Goal: Task Accomplishment & Management: Use online tool/utility

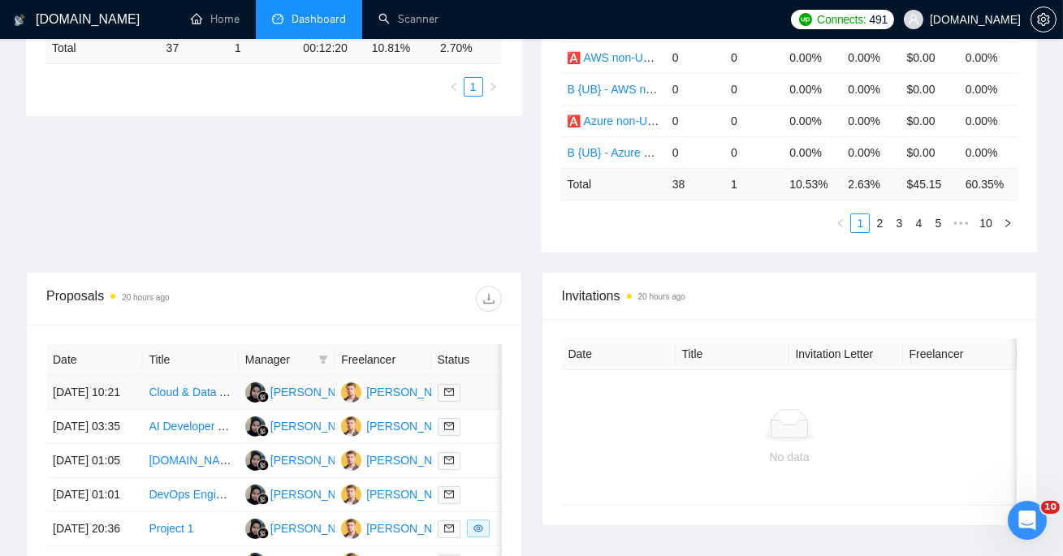
scroll to position [188, 0]
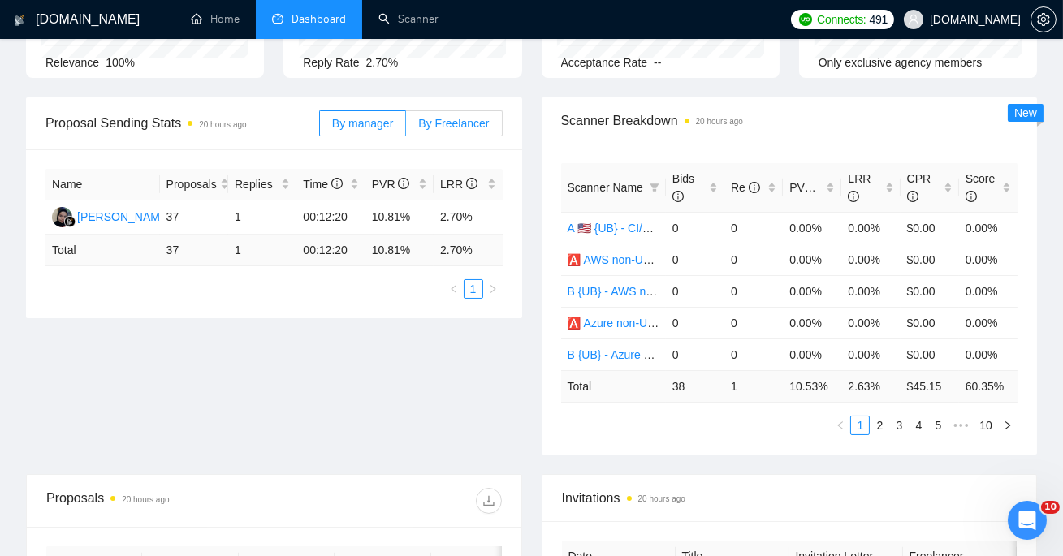
click at [446, 132] on label "By Freelancer" at bounding box center [454, 123] width 96 height 26
click at [406, 127] on input "By Freelancer" at bounding box center [406, 127] width 0 height 0
click at [368, 121] on span "By manager" at bounding box center [362, 123] width 61 height 13
click at [320, 127] on input "By manager" at bounding box center [320, 127] width 0 height 0
click at [797, 191] on span "PVR" at bounding box center [808, 187] width 38 height 13
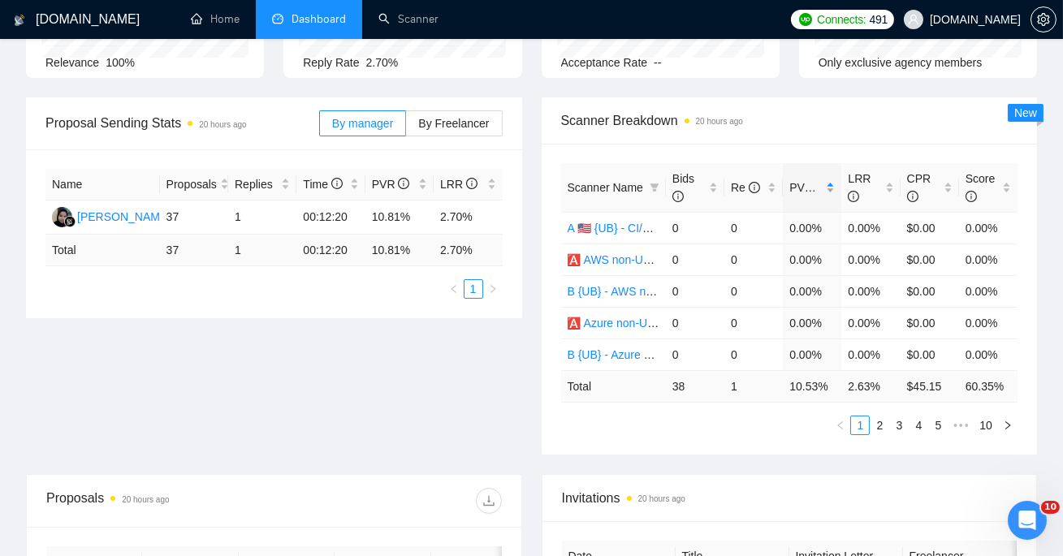
click at [797, 190] on span "PVR" at bounding box center [808, 187] width 38 height 13
click at [882, 425] on link "2" at bounding box center [879, 425] width 18 height 18
click at [900, 418] on link "3" at bounding box center [899, 425] width 18 height 18
click at [924, 418] on link "4" at bounding box center [918, 425] width 18 height 18
click at [843, 426] on link "1" at bounding box center [840, 425] width 18 height 18
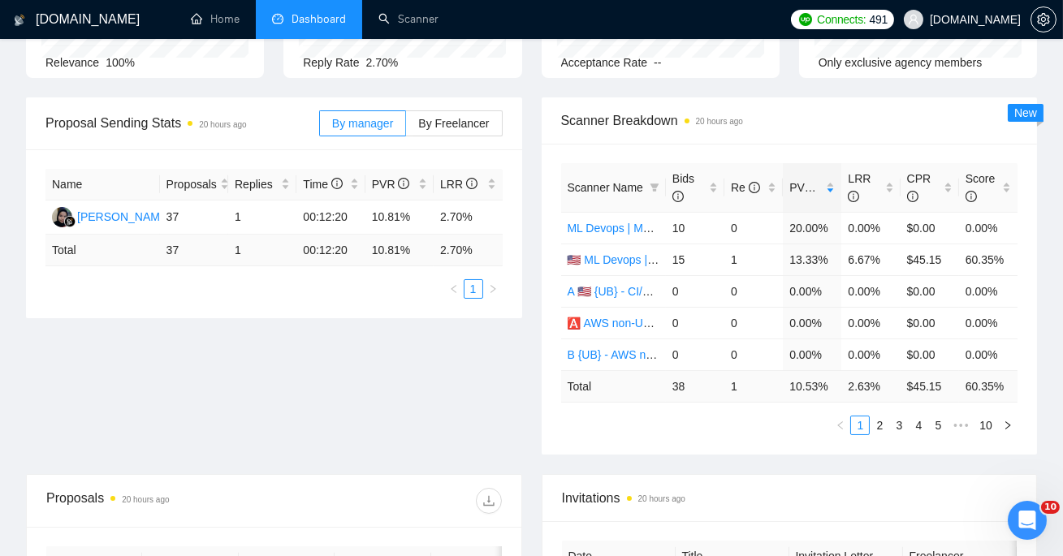
scroll to position [0, 0]
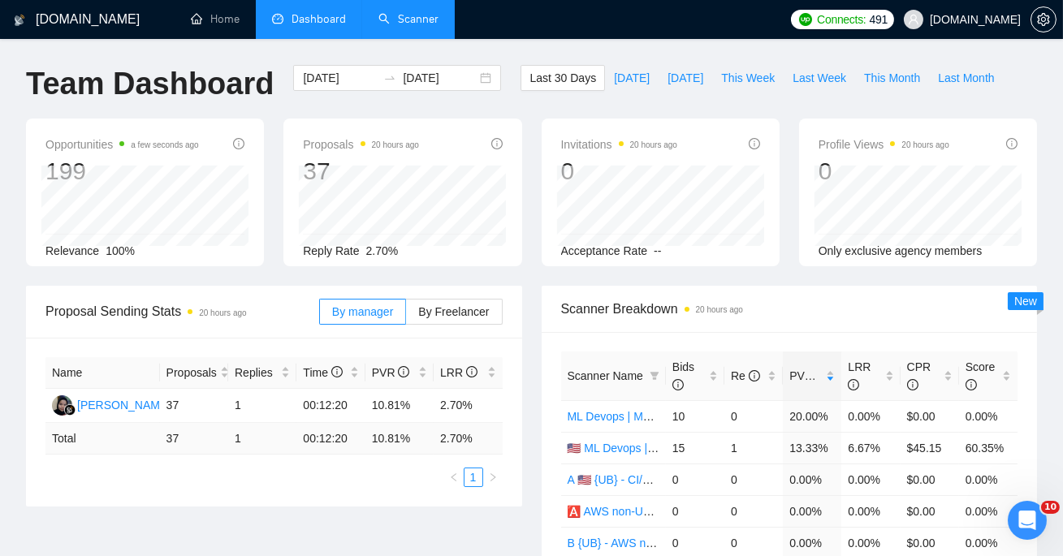
click at [415, 18] on link "Scanner" at bounding box center [408, 19] width 60 height 14
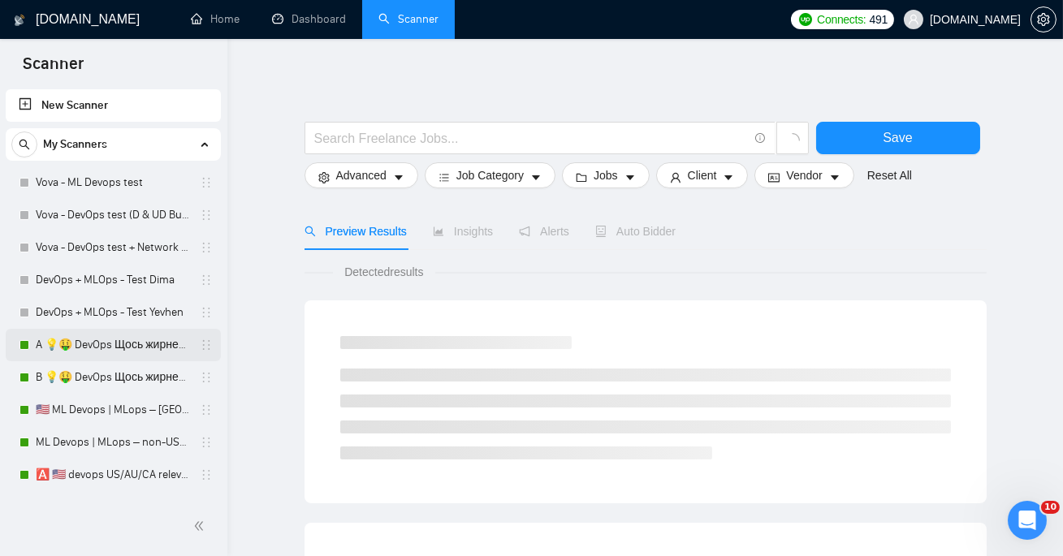
click at [103, 358] on link "A 💡🤑 DevOps Щось жирненьке - DevOps Specialized Profile" at bounding box center [113, 345] width 154 height 32
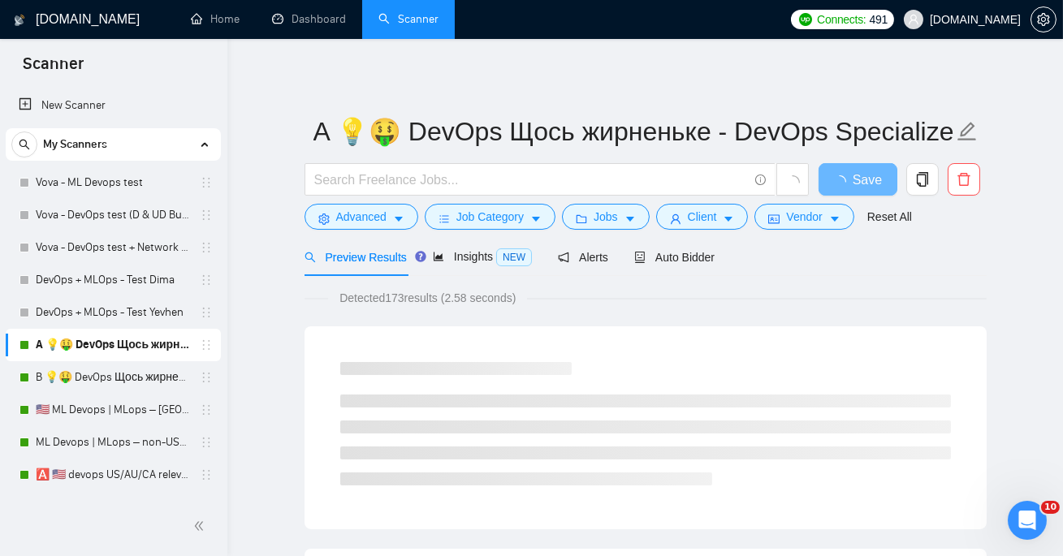
click at [725, 253] on div "Preview Results Insights NEW Alerts Auto Bidder" at bounding box center [645, 257] width 682 height 38
click at [697, 255] on span "Auto Bidder" at bounding box center [674, 257] width 80 height 13
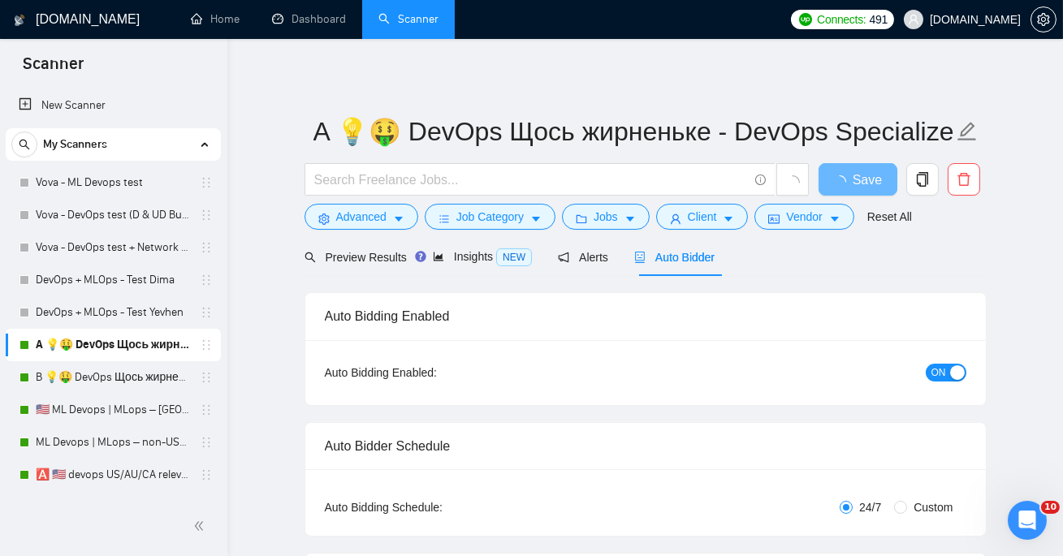
radio input "false"
radio input "true"
checkbox input "true"
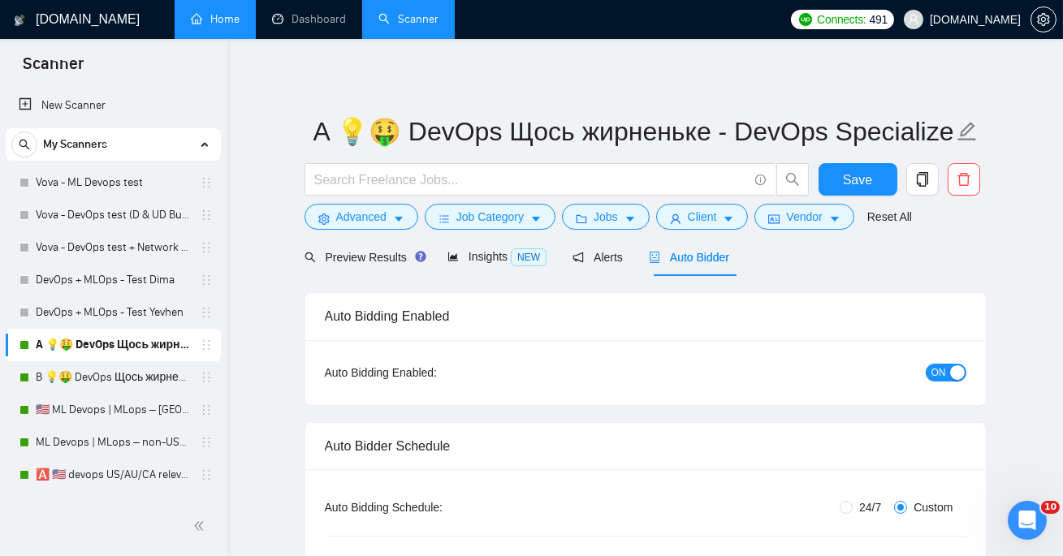
click at [221, 12] on link "Home" at bounding box center [215, 19] width 49 height 14
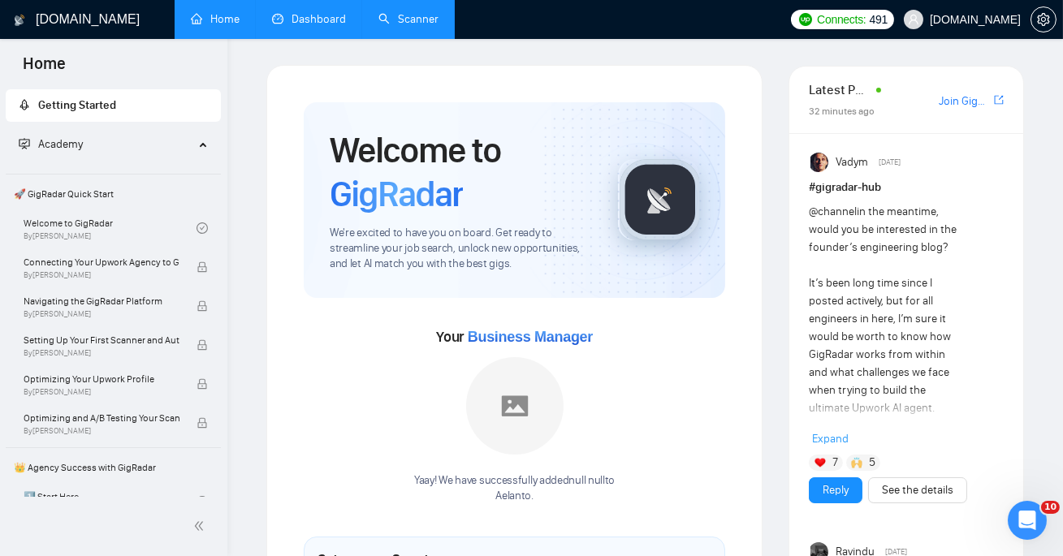
click at [317, 26] on link "Dashboard" at bounding box center [309, 19] width 74 height 14
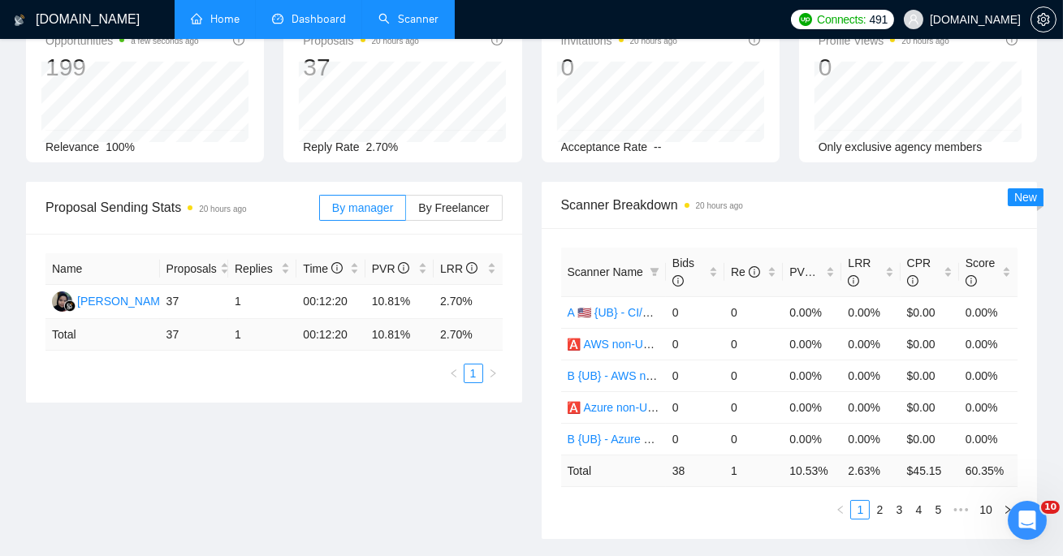
scroll to position [127, 0]
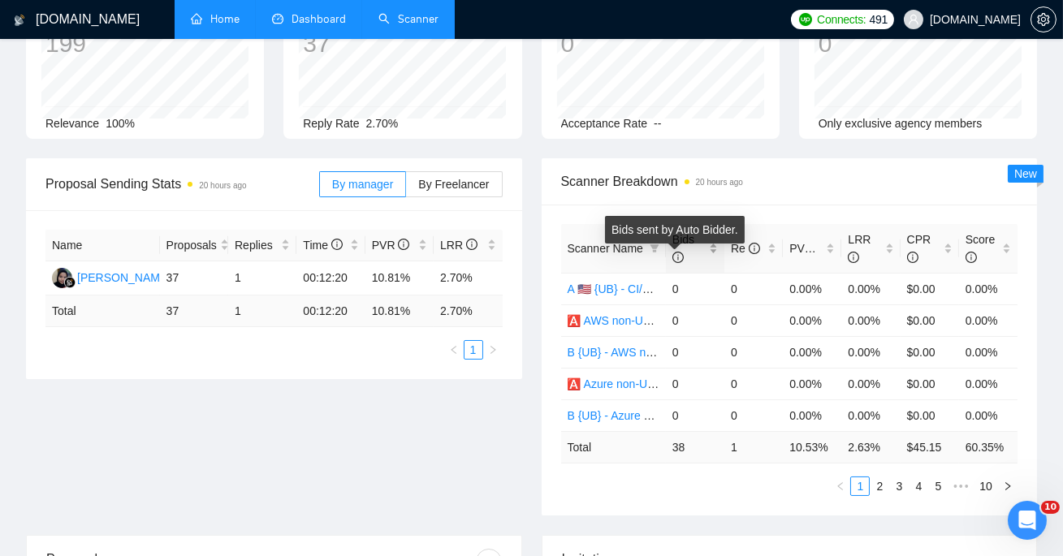
click at [676, 253] on icon "info-circle" at bounding box center [677, 257] width 11 height 11
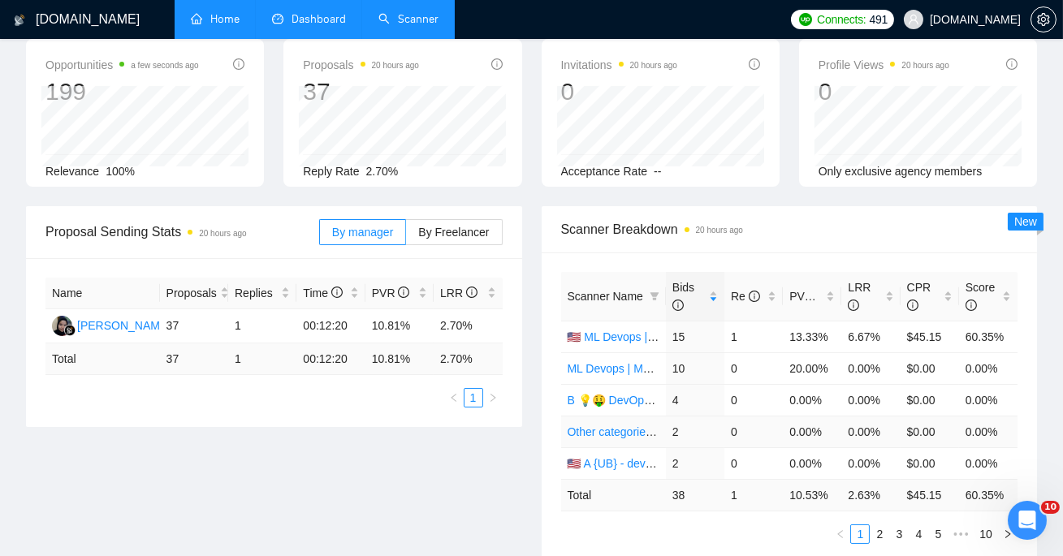
scroll to position [99, 0]
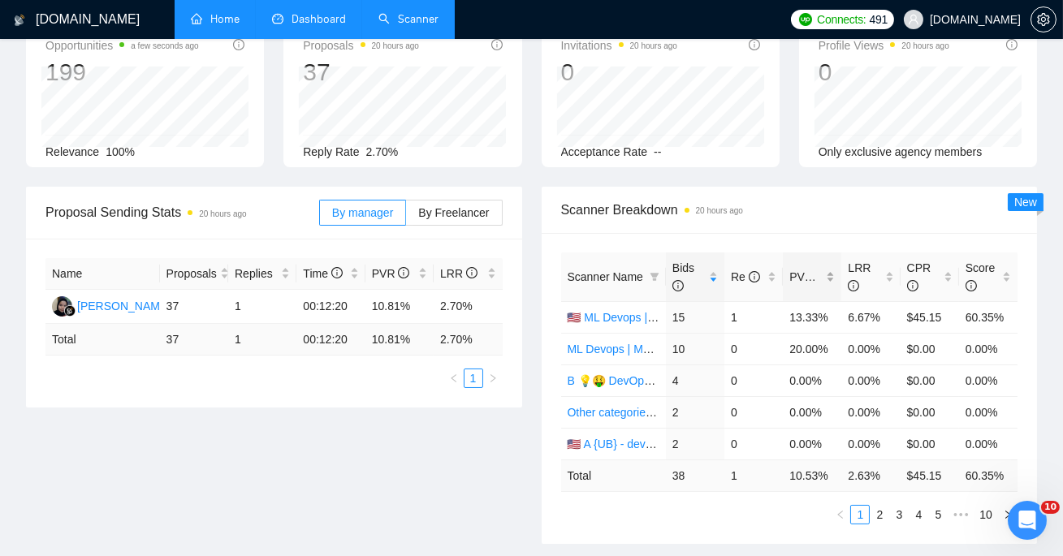
click at [813, 270] on span "PVR" at bounding box center [808, 276] width 38 height 13
click at [658, 279] on icon "filter" at bounding box center [654, 277] width 10 height 10
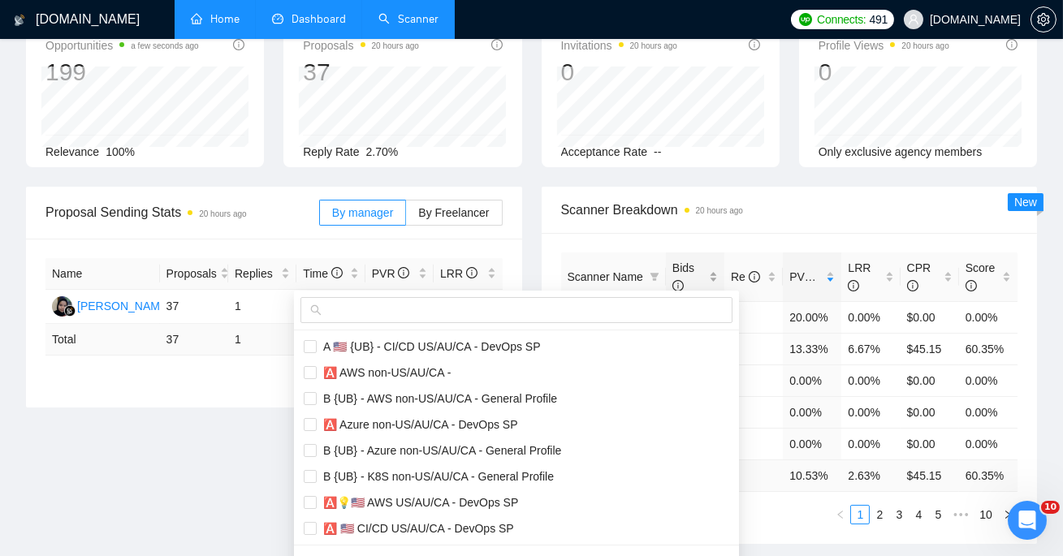
click at [673, 272] on span "Bids" at bounding box center [683, 276] width 22 height 31
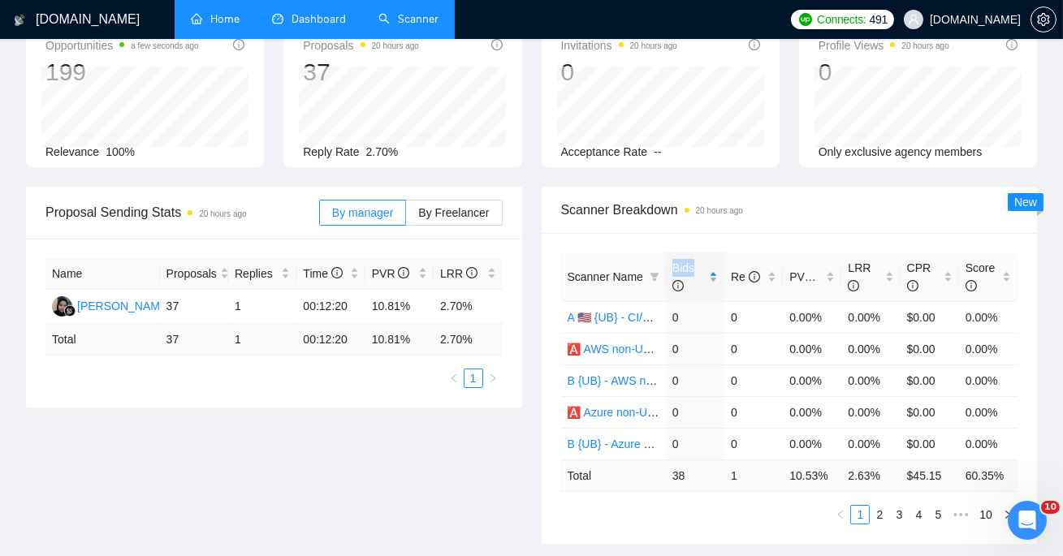
click at [673, 272] on span "Bids" at bounding box center [683, 276] width 22 height 31
